Goal: Information Seeking & Learning: Learn about a topic

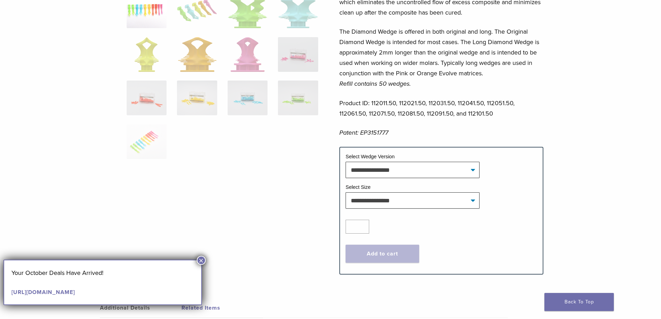
scroll to position [208, 0]
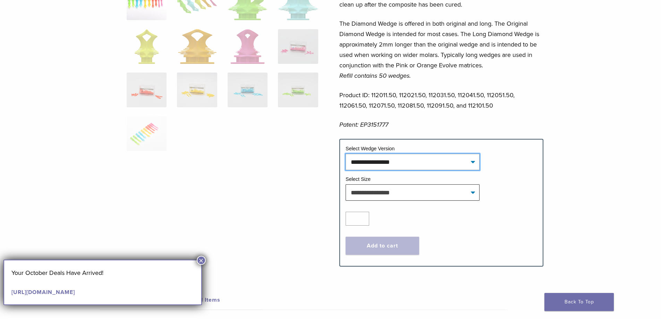
click at [393, 166] on select "**********" at bounding box center [413, 162] width 134 height 16
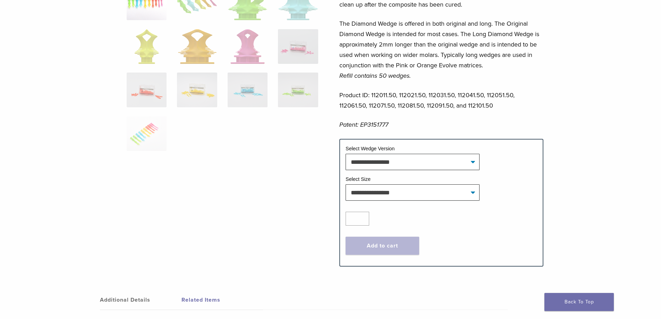
click at [281, 184] on div at bounding box center [223, 55] width 192 height 400
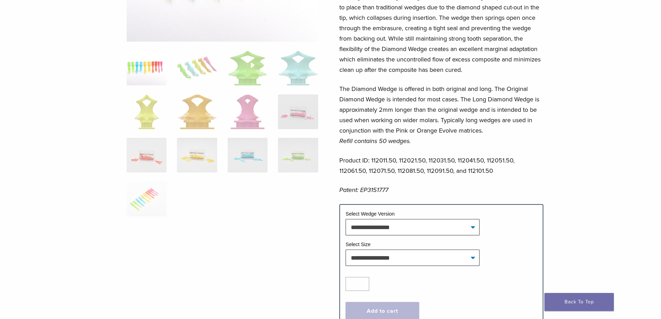
scroll to position [139, 0]
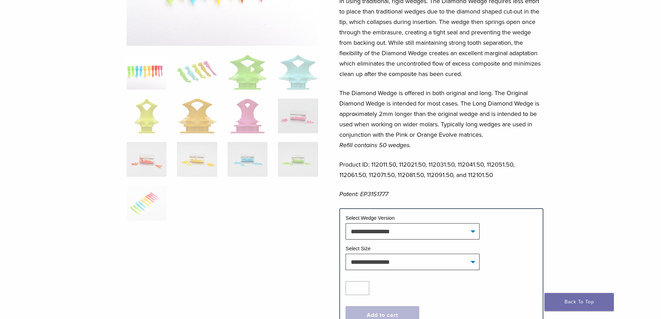
click at [108, 188] on div "Diamond Wedge and Long Diamond Wedge Product Code: 1120 $ 48.57 Diamond Wedge a…" at bounding box center [331, 134] width 500 height 421
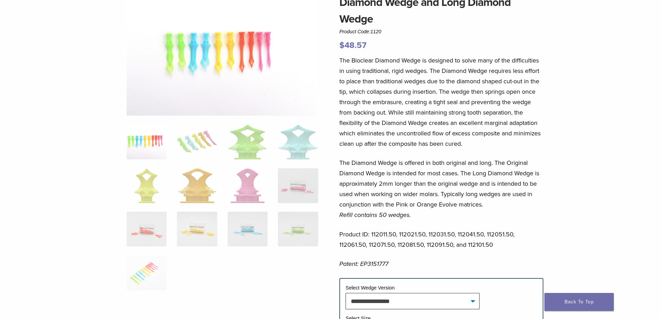
scroll to position [0, 0]
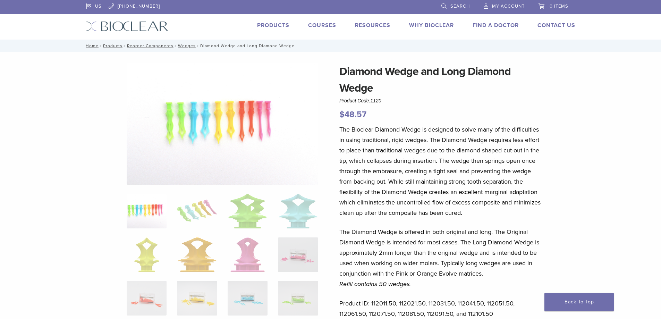
click at [137, 16] on div "US 1.855.712.5327 Search My Account 0 items Cart No products in the cart. Back …" at bounding box center [331, 20] width 500 height 40
click at [136, 23] on img at bounding box center [127, 26] width 82 height 10
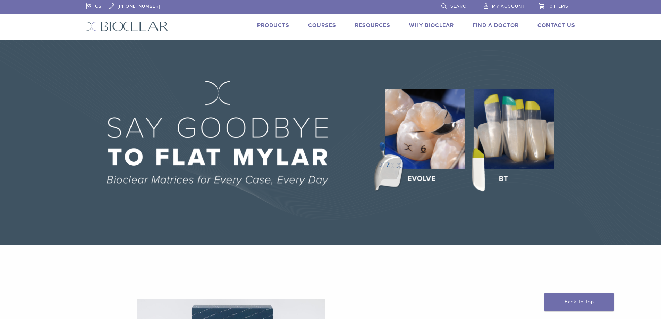
click at [281, 26] on link "Products" at bounding box center [273, 25] width 32 height 7
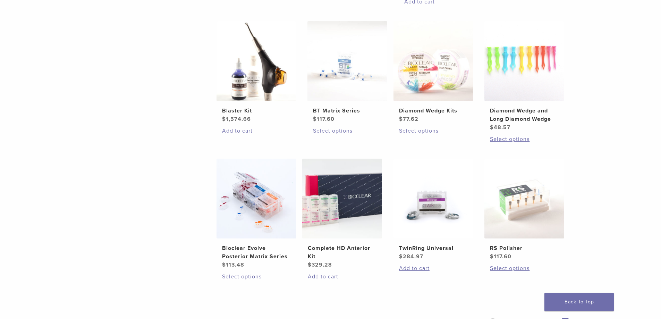
scroll to position [417, 0]
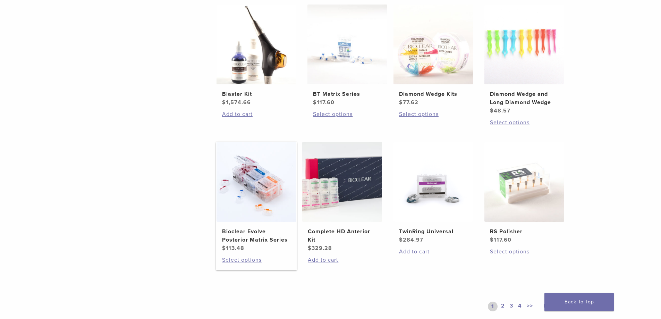
click at [238, 238] on h2 "Bioclear Evolve Posterior Matrix Series" at bounding box center [256, 235] width 69 height 17
click at [541, 97] on h2 "Diamond Wedge and Long Diamond Wedge" at bounding box center [524, 98] width 69 height 17
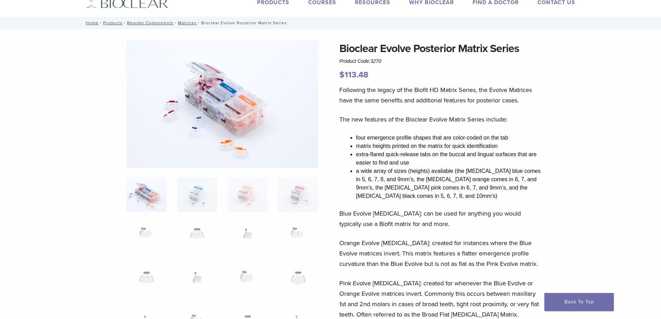
scroll to position [35, 0]
